Goal: Transaction & Acquisition: Purchase product/service

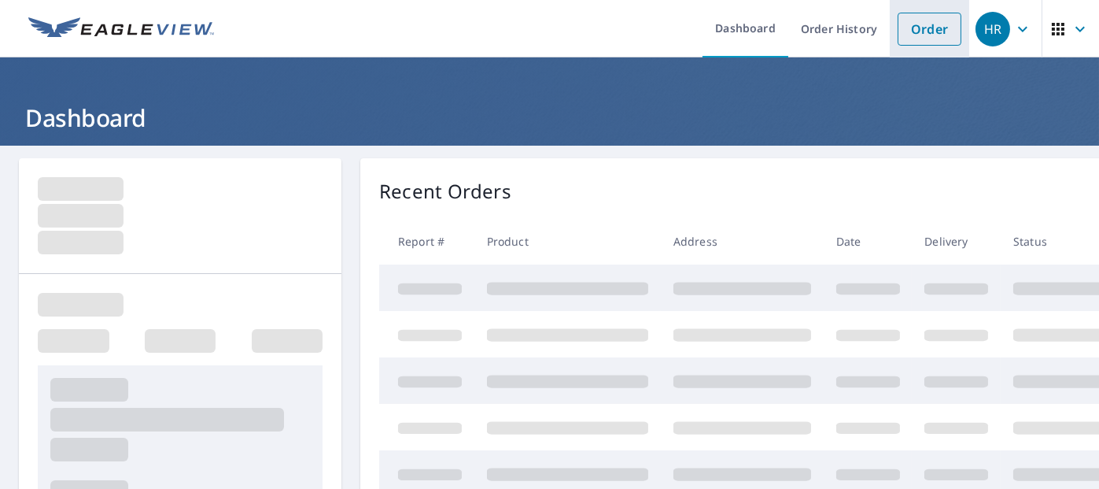
click at [920, 31] on link "Order" at bounding box center [930, 29] width 64 height 33
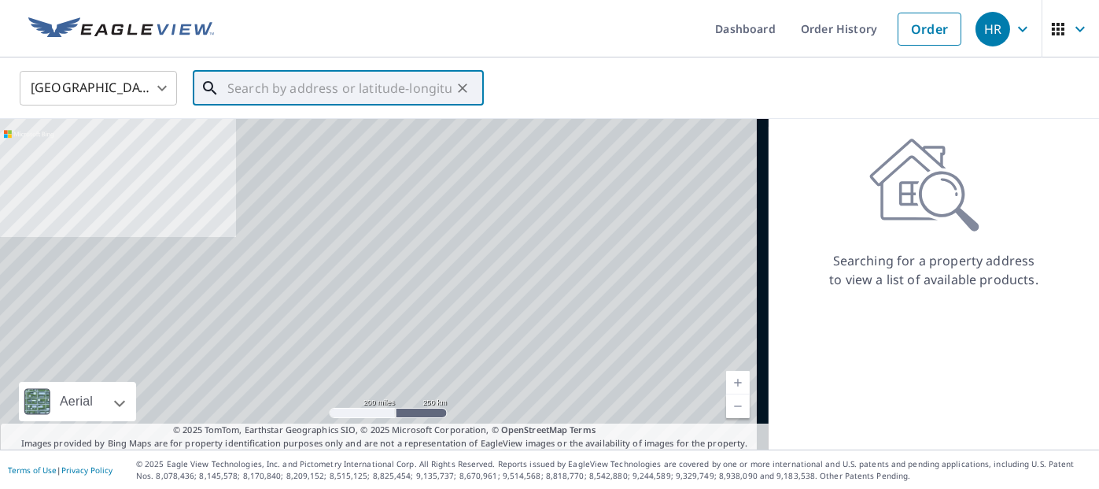
click at [325, 98] on input "text" at bounding box center [339, 88] width 224 height 44
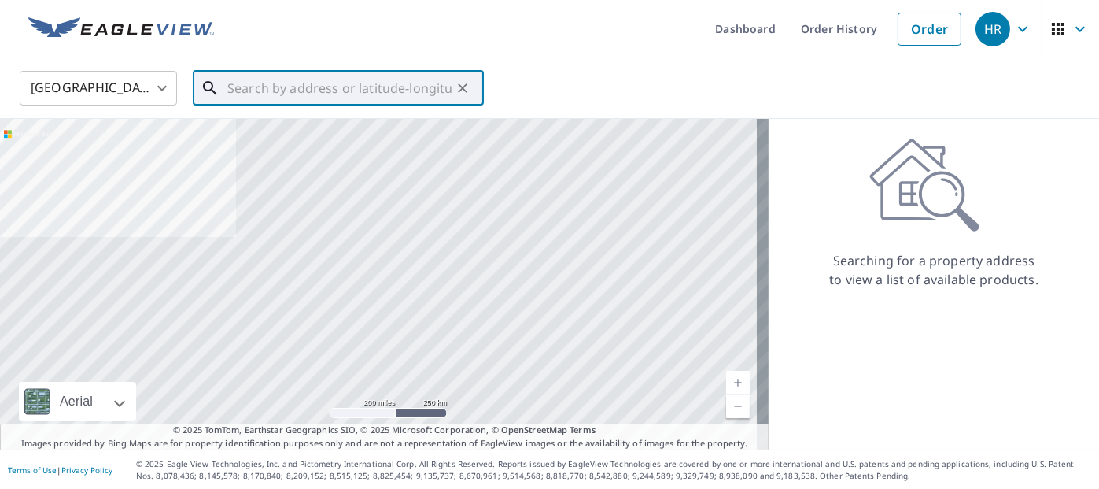
paste input "[STREET_ADDRESS]"
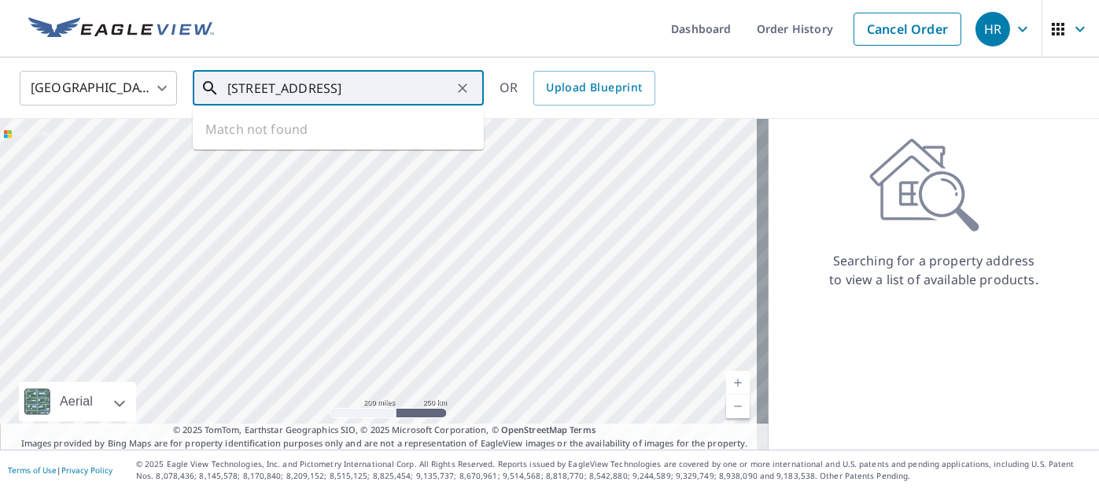
scroll to position [0, 73]
click at [335, 142] on span "[STREET_ADDRESS]" at bounding box center [347, 133] width 247 height 19
type input "[STREET_ADDRESS]"
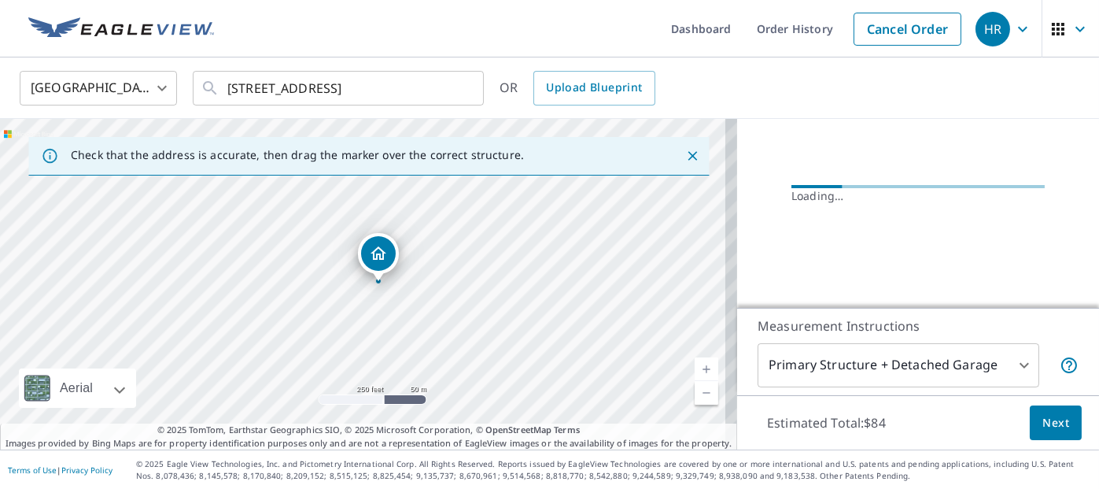
scroll to position [228, 0]
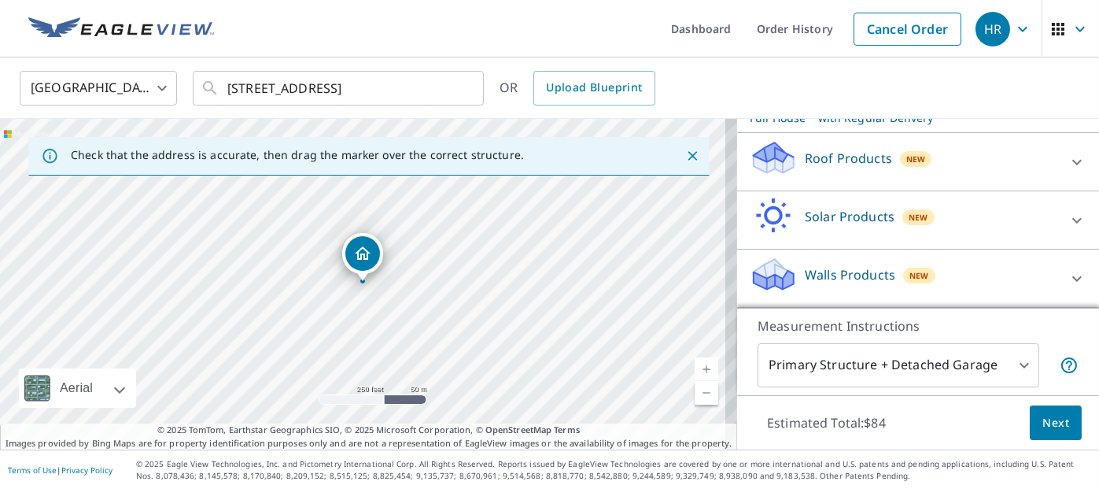
click at [935, 175] on div "Roof Products New" at bounding box center [904, 161] width 308 height 45
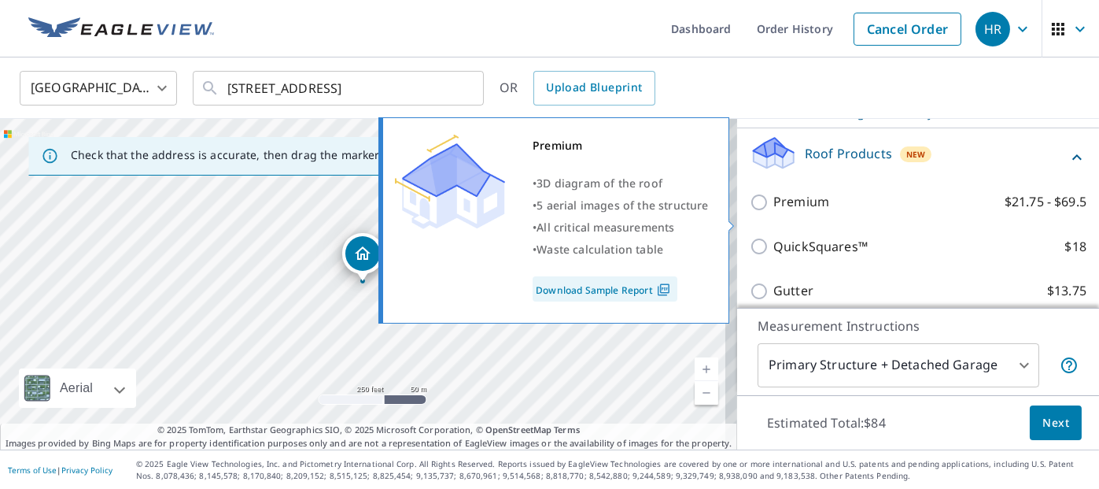
click at [808, 212] on p "Premium" at bounding box center [801, 202] width 56 height 20
click at [773, 212] on input "Premium $21.75 - $69.5" at bounding box center [762, 202] width 24 height 19
checkbox input "true"
checkbox input "false"
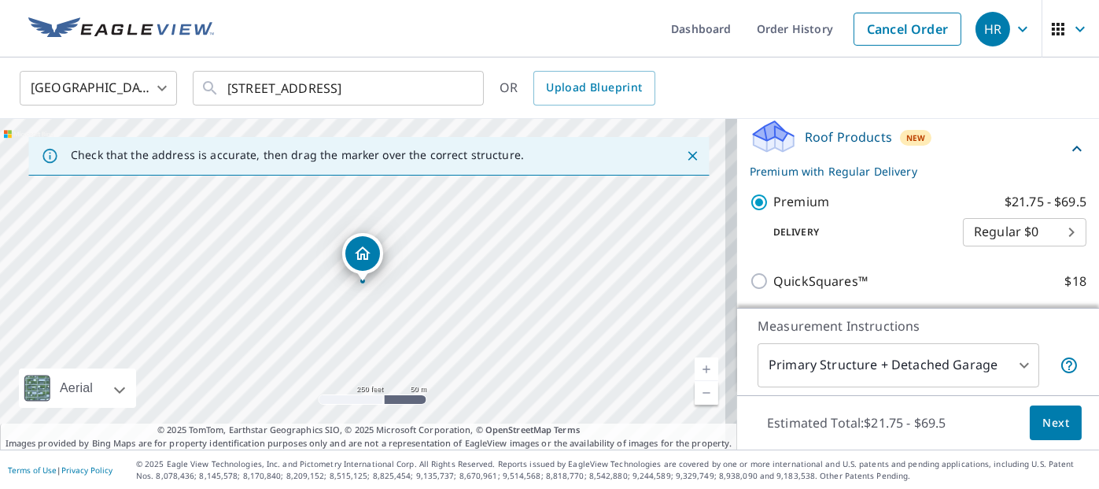
click at [1042, 420] on span "Next" at bounding box center [1055, 423] width 27 height 20
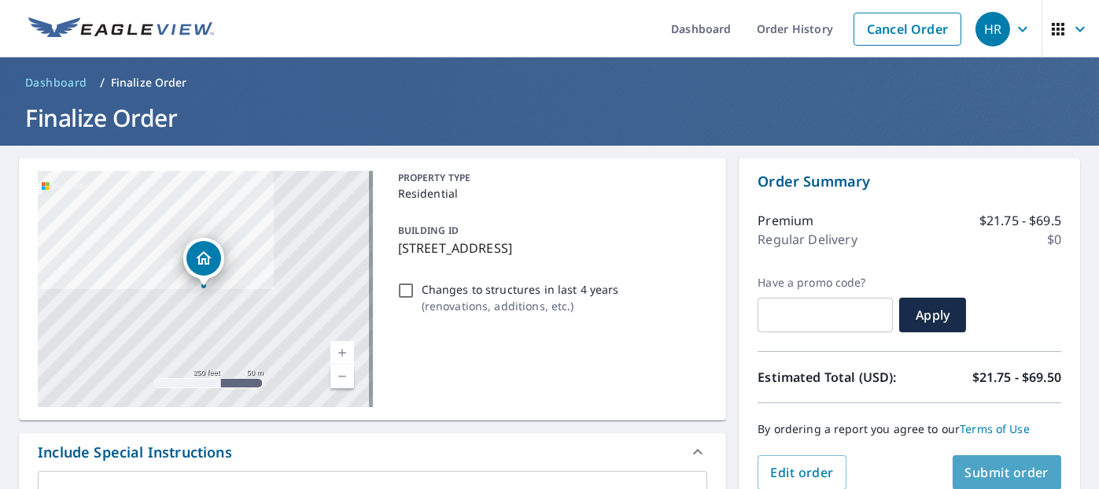
click at [1031, 475] on span "Submit order" at bounding box center [1007, 471] width 84 height 17
